Goal: Information Seeking & Learning: Learn about a topic

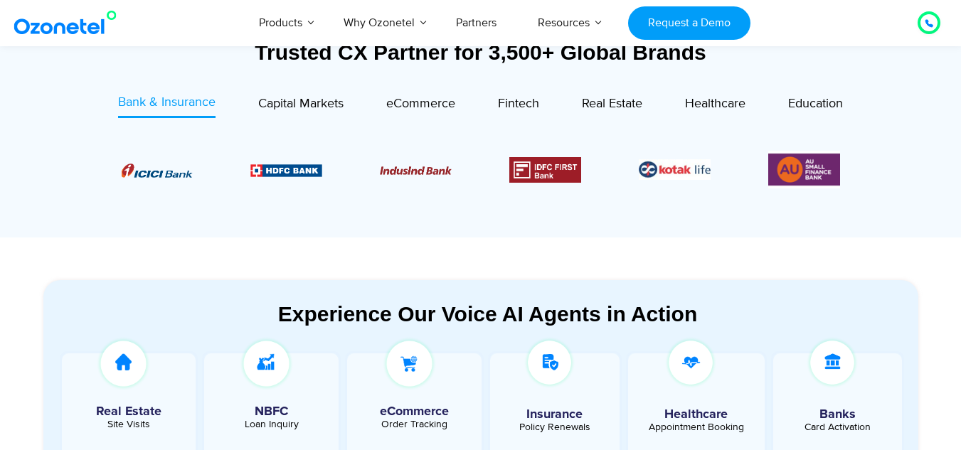
scroll to position [557, 0]
click at [601, 100] on span "Real Estate" at bounding box center [612, 103] width 60 height 16
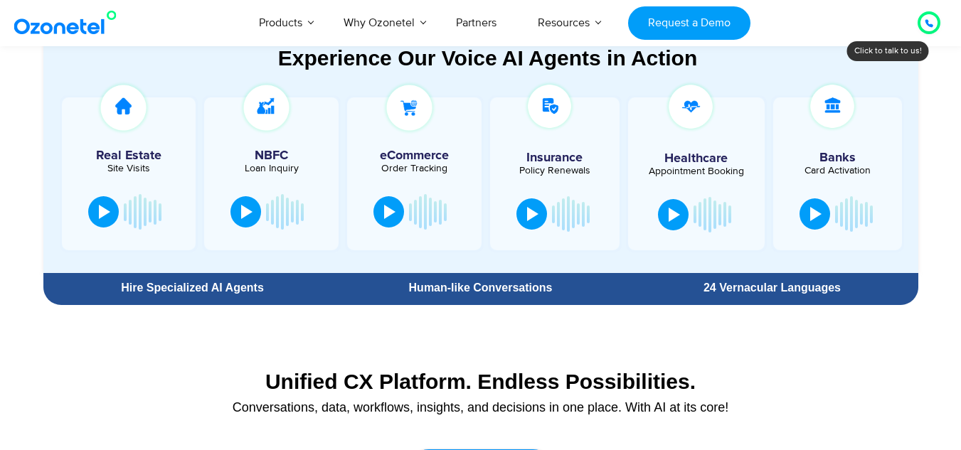
scroll to position [813, 0]
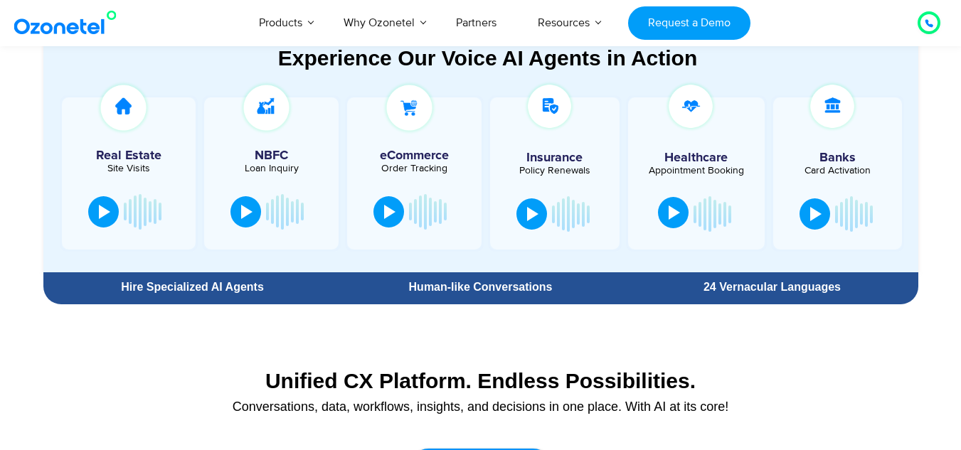
click at [669, 213] on div at bounding box center [674, 213] width 11 height 14
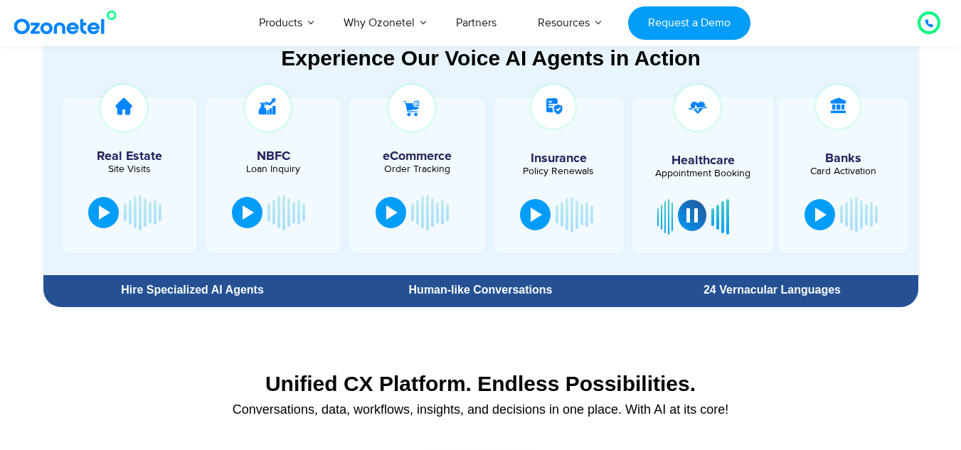
click at [692, 221] on div at bounding box center [692, 215] width 11 height 14
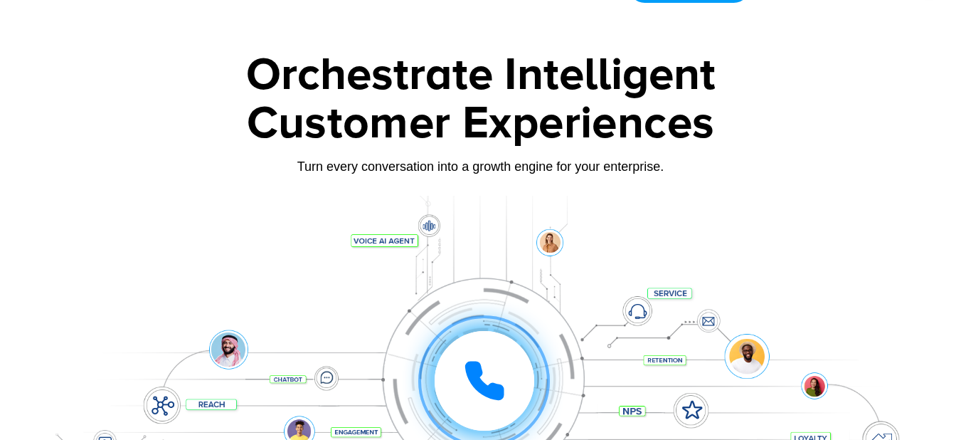
scroll to position [0, 0]
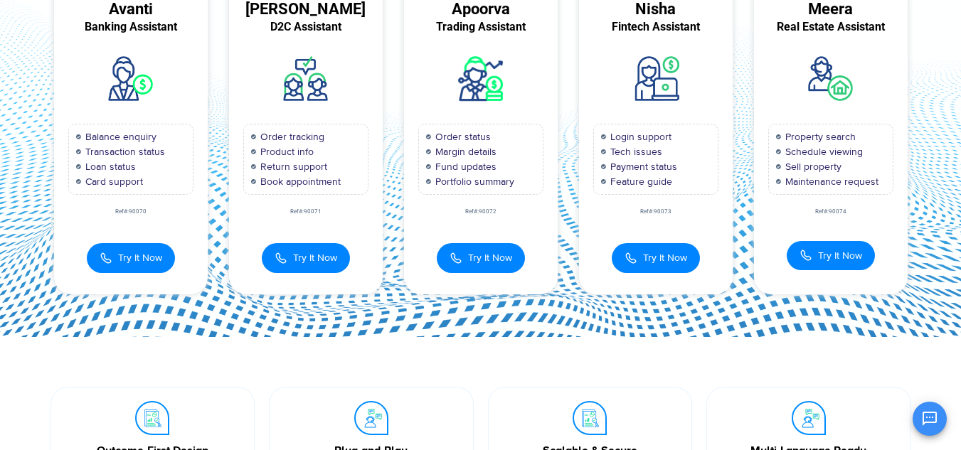
scroll to position [184, 0]
